Goal: Navigation & Orientation: Find specific page/section

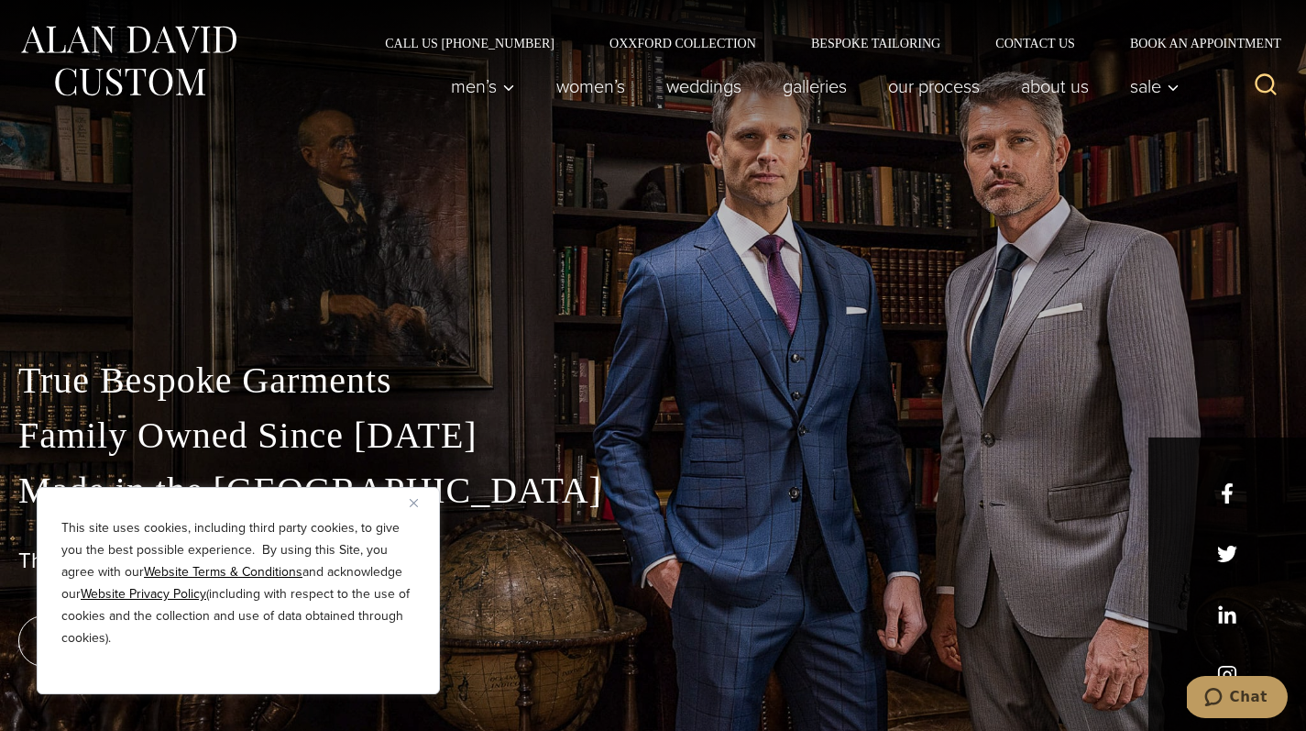
click at [535, 159] on div "True Bespoke Garments Family Owned Since 1913 Made in the United States The Bes…" at bounding box center [653, 365] width 1306 height 731
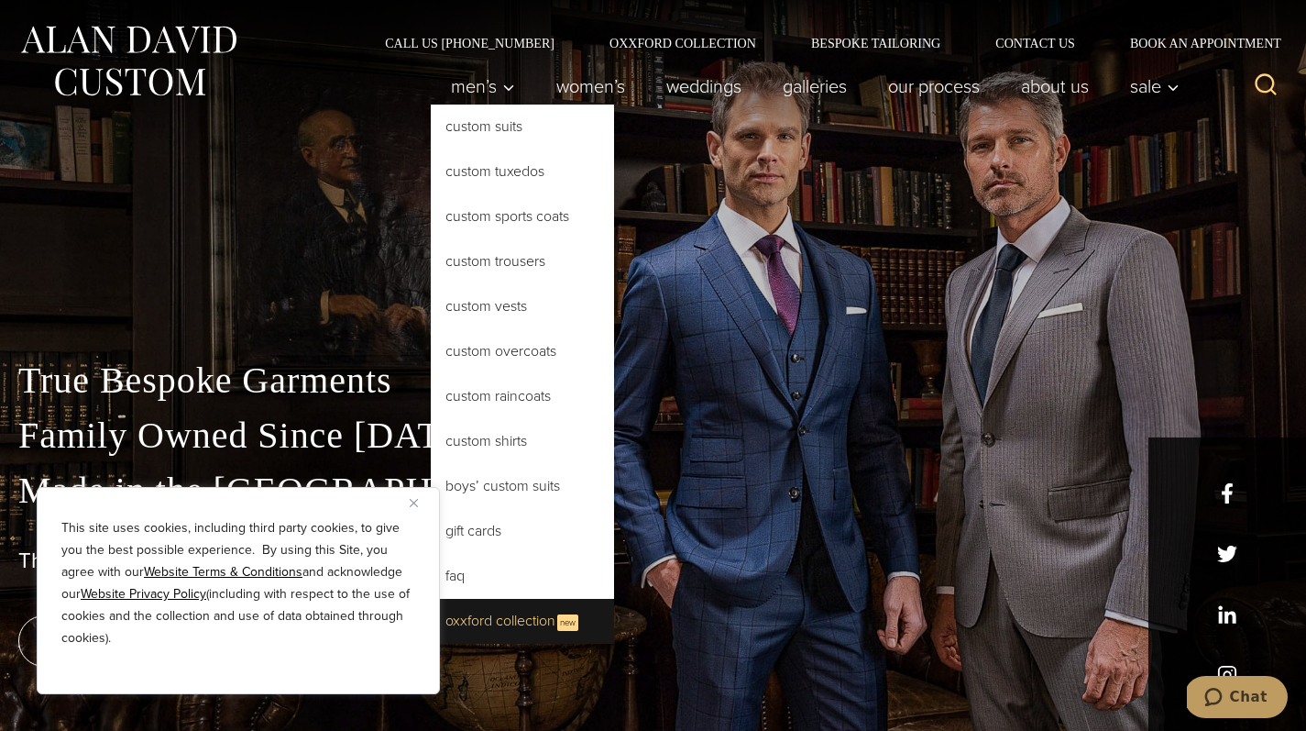
click at [505, 619] on link "Oxxford Collection New" at bounding box center [522, 621] width 183 height 45
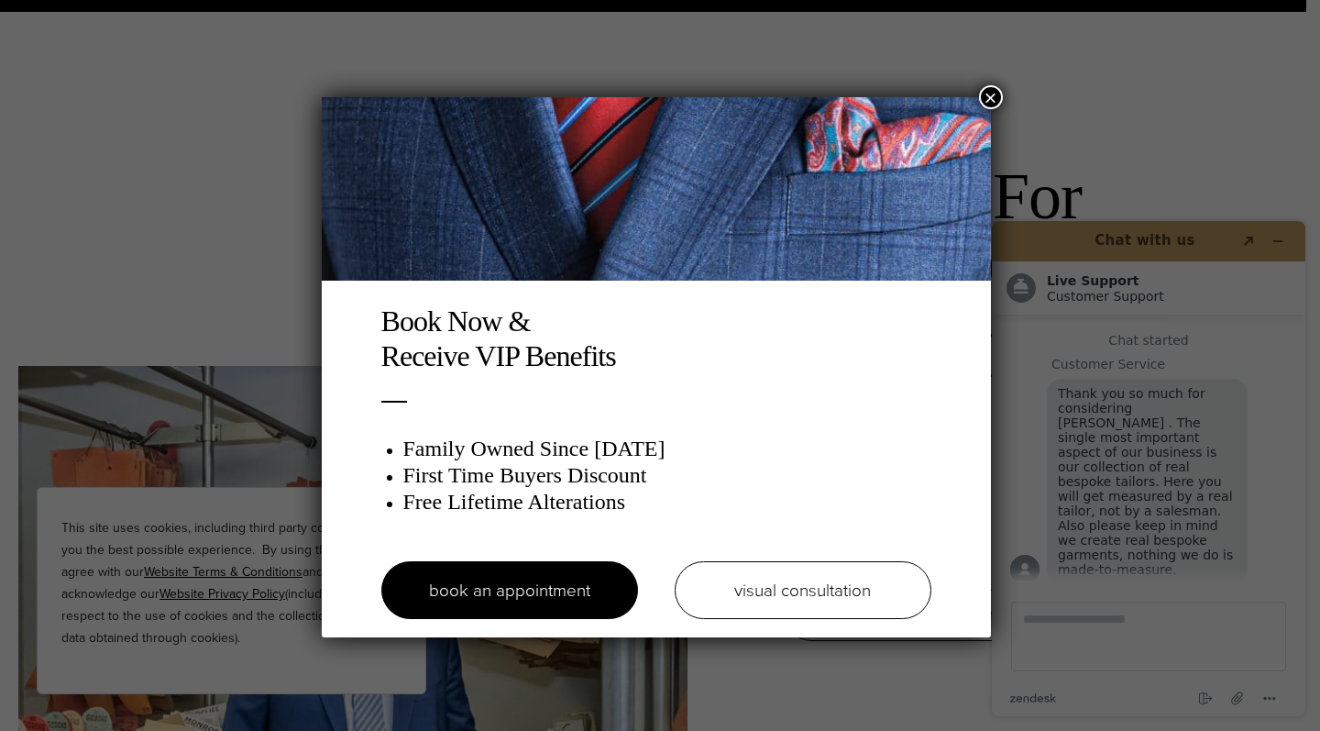
drag, startPoint x: 1303, startPoint y: 173, endPoint x: 1319, endPoint y: 196, distance: 27.7
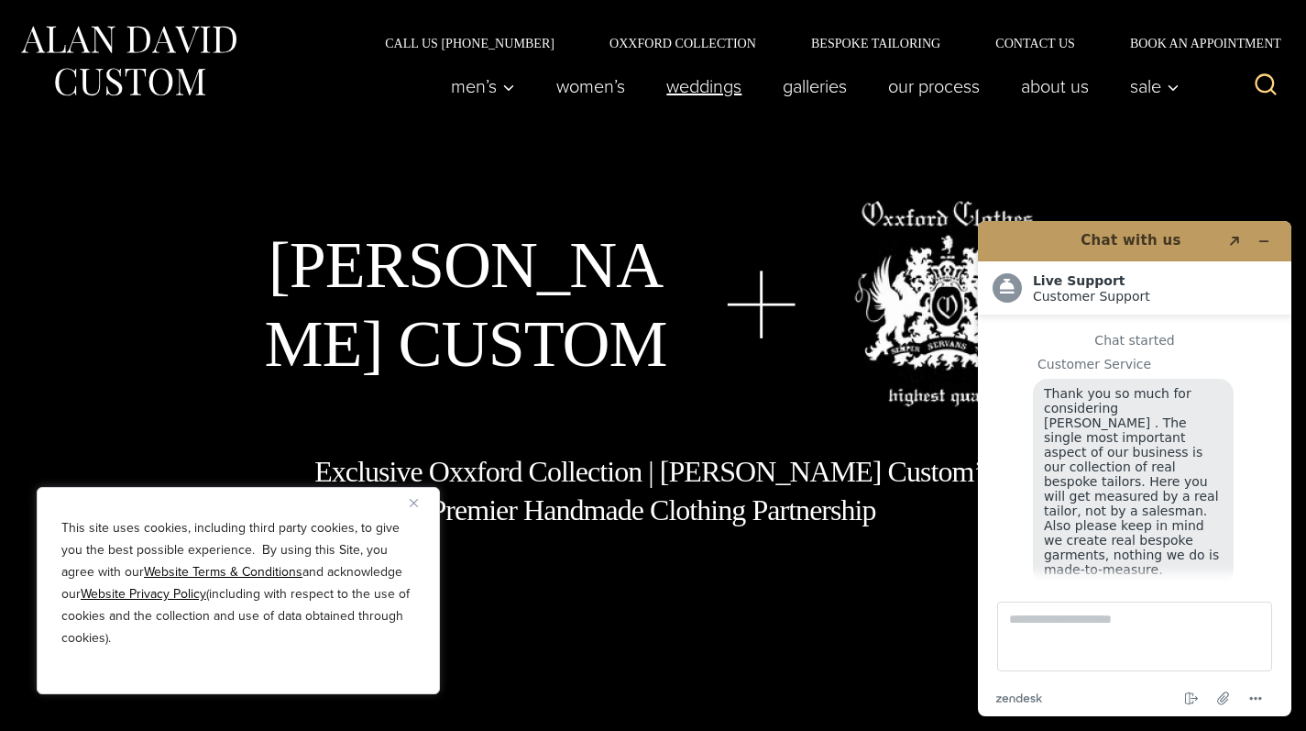
scroll to position [19, 0]
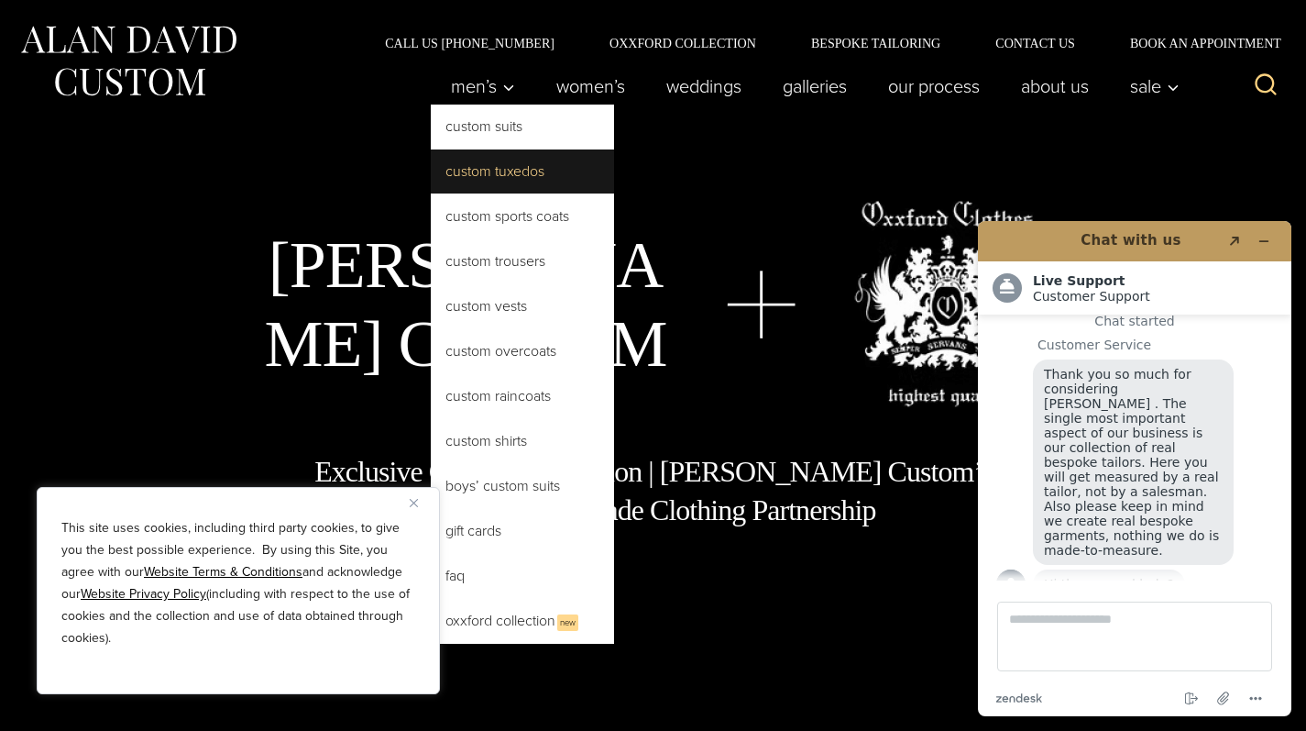
click at [472, 183] on link "Custom Tuxedos" at bounding box center [522, 171] width 183 height 44
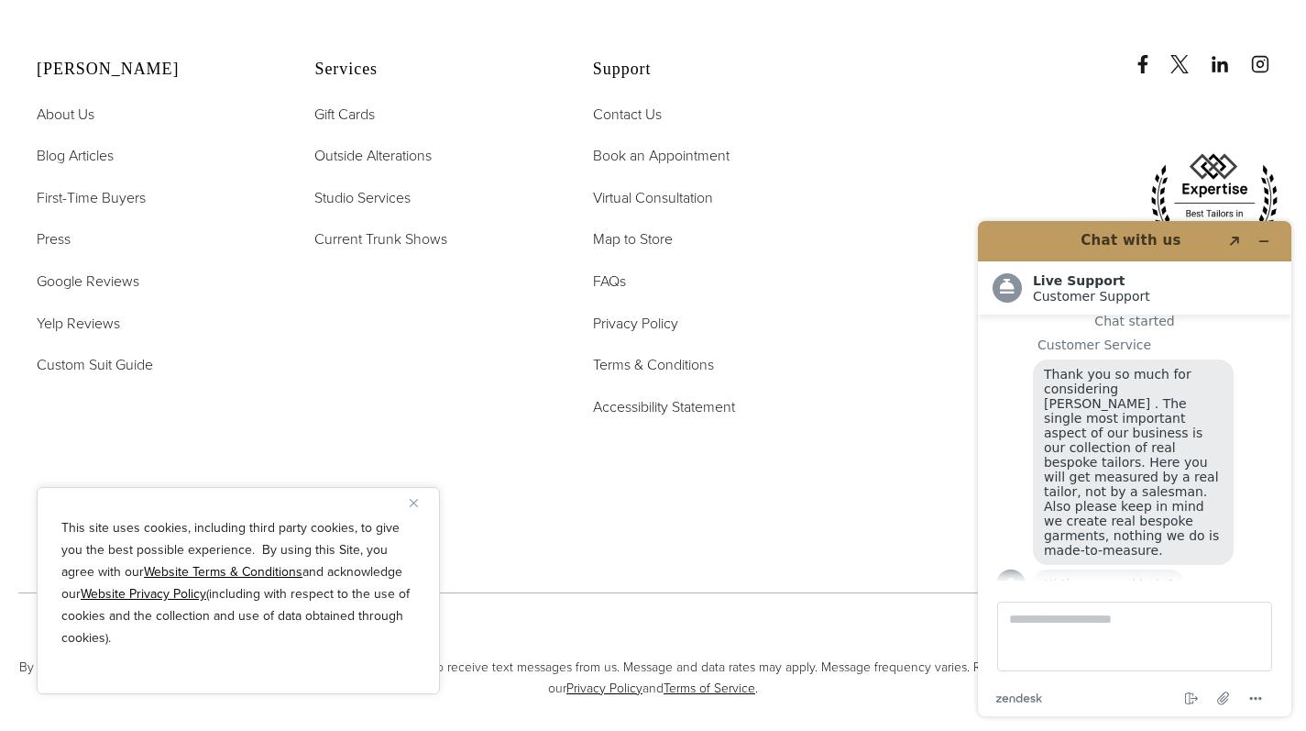
scroll to position [11264, 0]
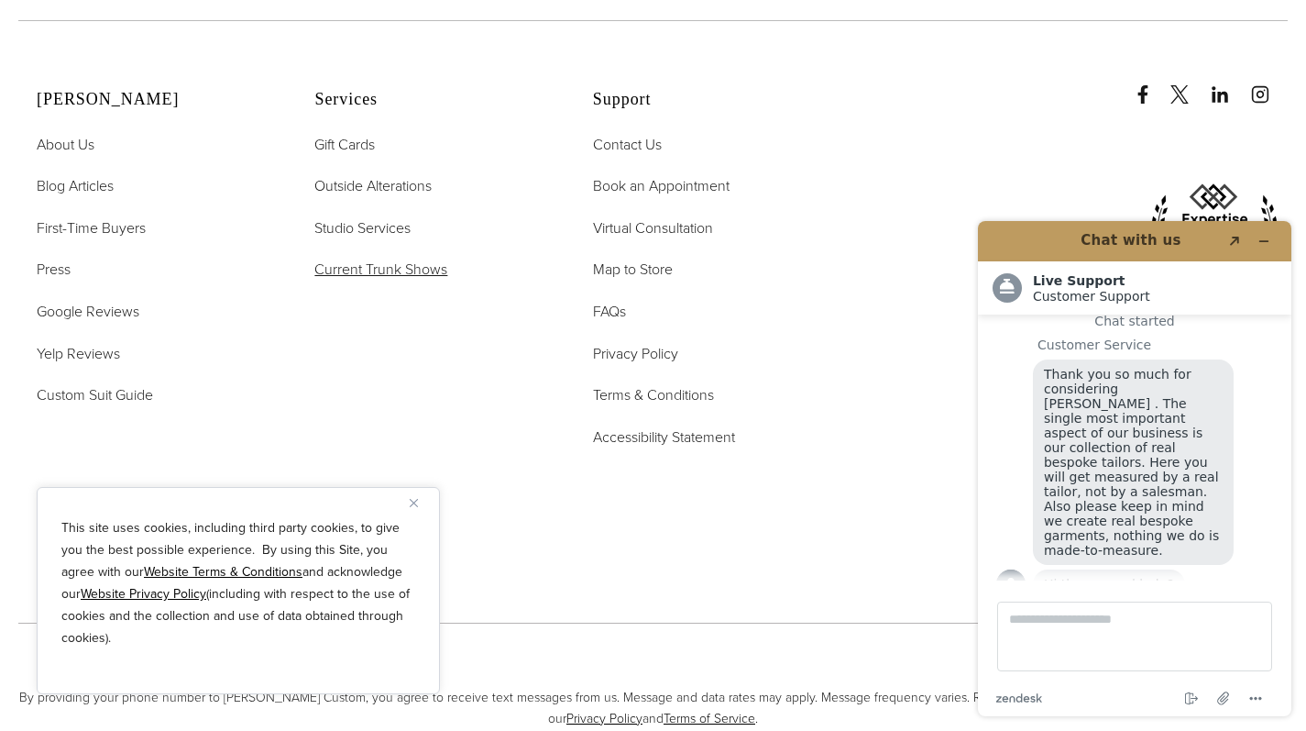
click at [383, 258] on span "Current Trunk Shows" at bounding box center [380, 268] width 133 height 21
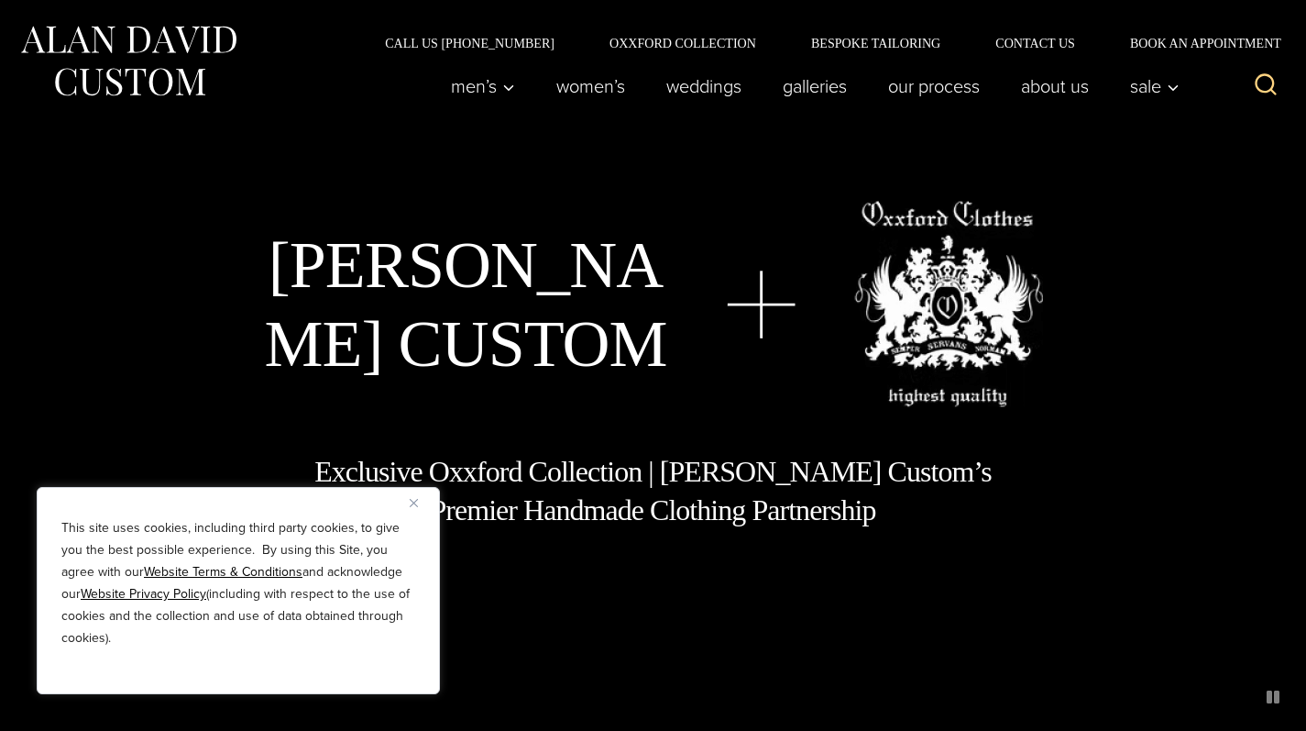
scroll to position [19, 0]
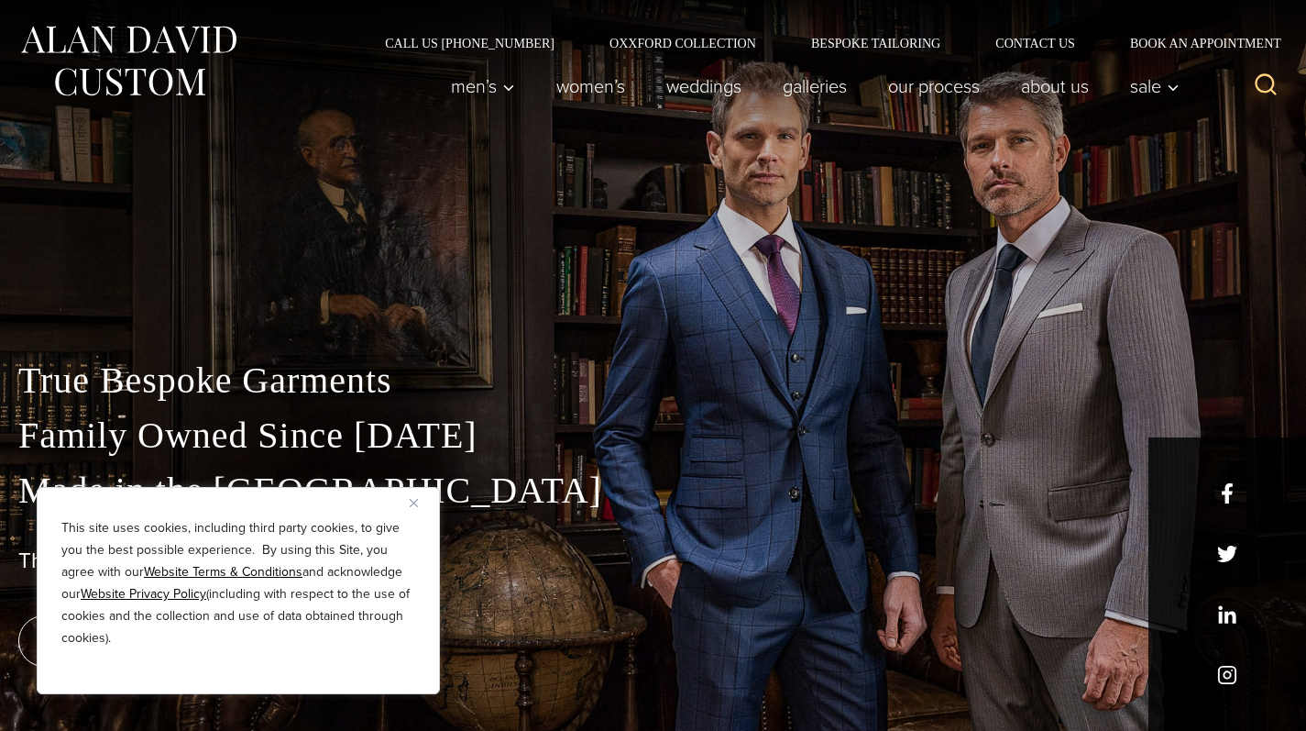
scroll to position [19, 0]
